Goal: Navigation & Orientation: Go to known website

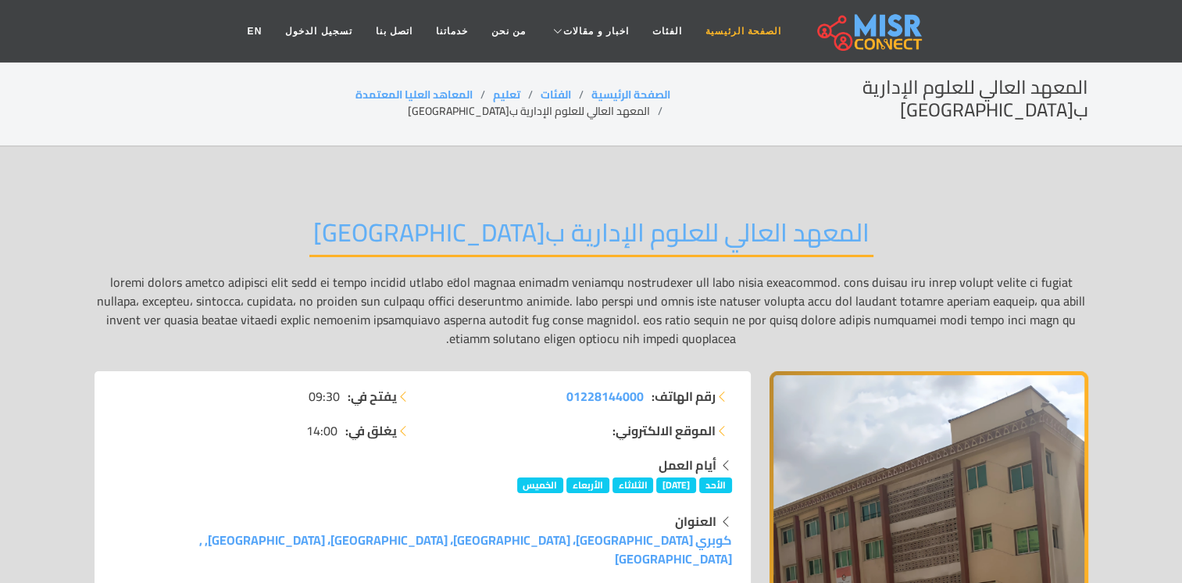
click at [711, 33] on link "الصفحة الرئيسية" at bounding box center [743, 31] width 99 height 30
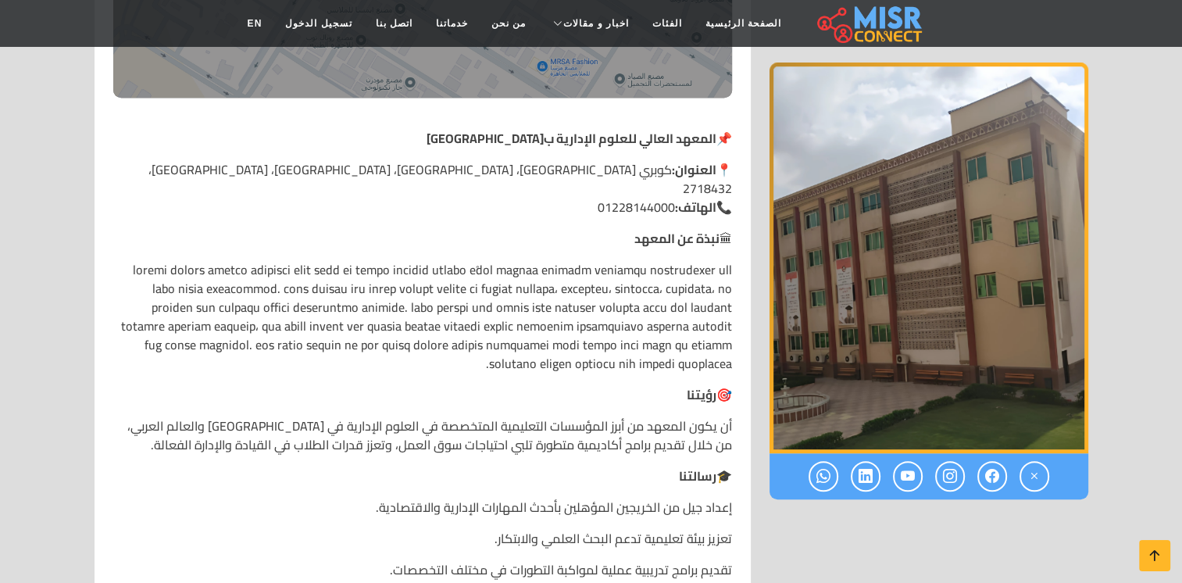
scroll to position [781, 0]
